Goal: Check status: Check status

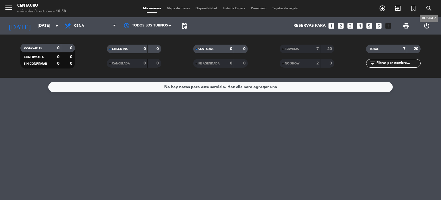
click at [431, 10] on icon "search" at bounding box center [429, 8] width 7 height 7
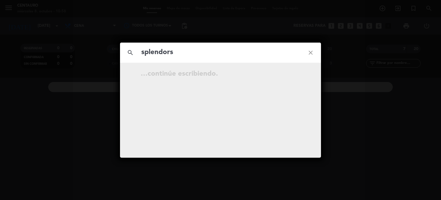
type input "splendors"
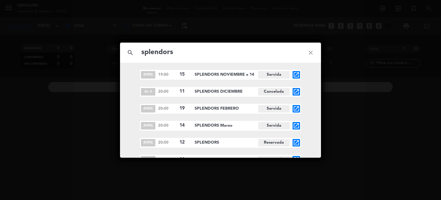
click at [312, 55] on icon "close" at bounding box center [311, 52] width 21 height 21
click at [309, 51] on icon "close" at bounding box center [311, 52] width 21 height 21
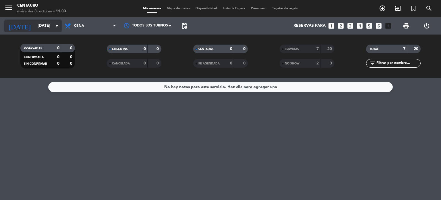
click at [35, 28] on input "[DATE]" at bounding box center [62, 26] width 55 height 10
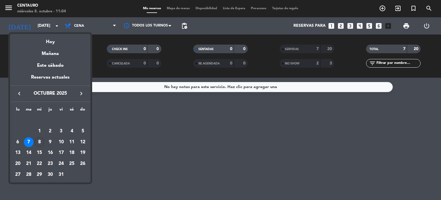
click at [15, 93] on button "keyboard_arrow_left" at bounding box center [19, 93] width 10 height 7
click at [18, 176] on div "29" at bounding box center [18, 175] width 10 height 10
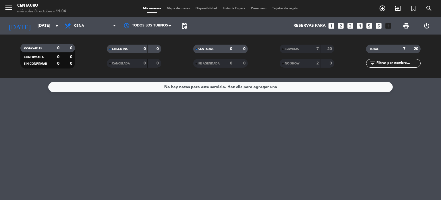
type input "[DATE]"
click at [296, 49] on span "SERVIDAS" at bounding box center [292, 49] width 14 height 3
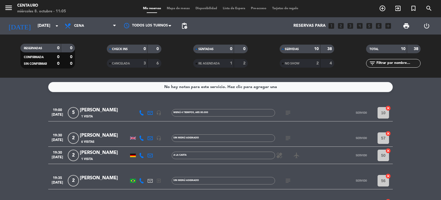
click at [290, 112] on icon "subject" at bounding box center [288, 112] width 7 height 7
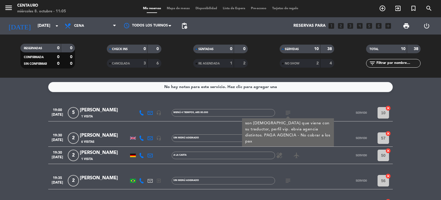
click at [343, 141] on div "19:30 [DATE] 2 [PERSON_NAME] 6 Visitas headset_mic Sin menú asignado subject SE…" at bounding box center [220, 137] width 345 height 17
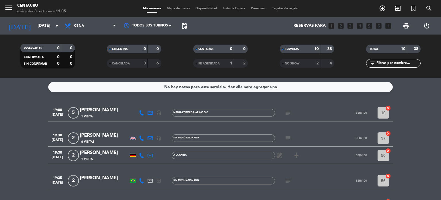
click at [290, 141] on icon "subject" at bounding box center [288, 138] width 7 height 7
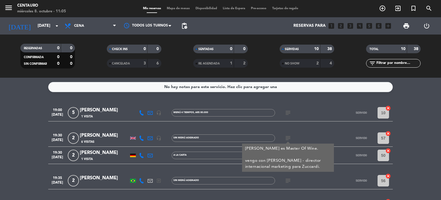
click at [339, 131] on div at bounding box center [335, 137] width 16 height 17
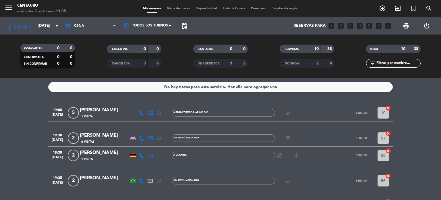
click at [289, 179] on icon "subject" at bounding box center [288, 180] width 7 height 7
click at [331, 172] on div at bounding box center [335, 180] width 16 height 17
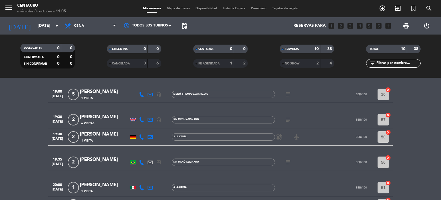
scroll to position [29, 0]
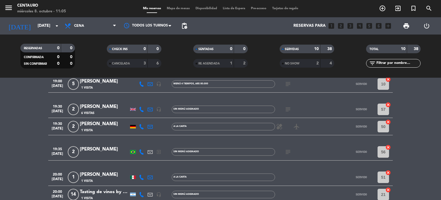
click at [293, 151] on div "subject" at bounding box center [301, 151] width 52 height 17
click at [291, 150] on icon "subject" at bounding box center [288, 151] width 7 height 7
